Goal: Navigation & Orientation: Go to known website

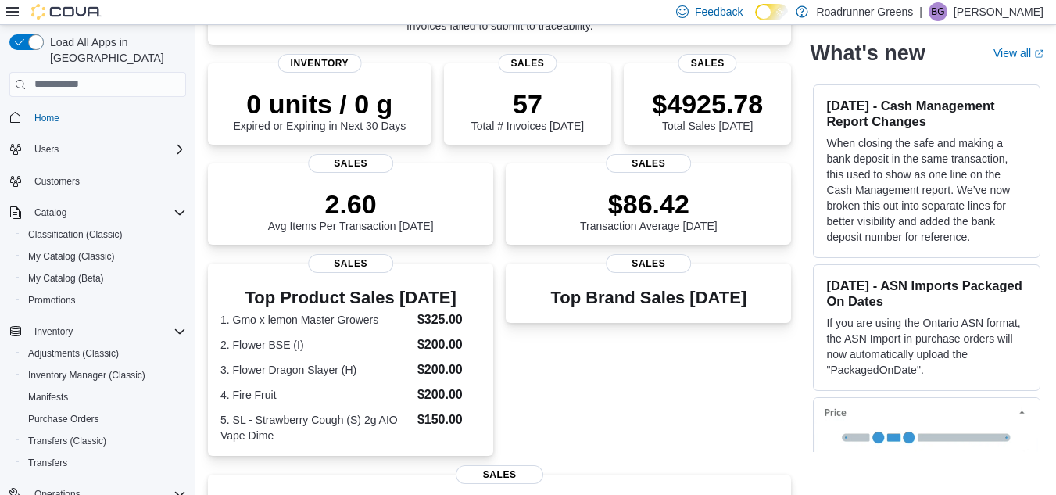
scroll to position [192, 0]
